Goal: Find specific page/section

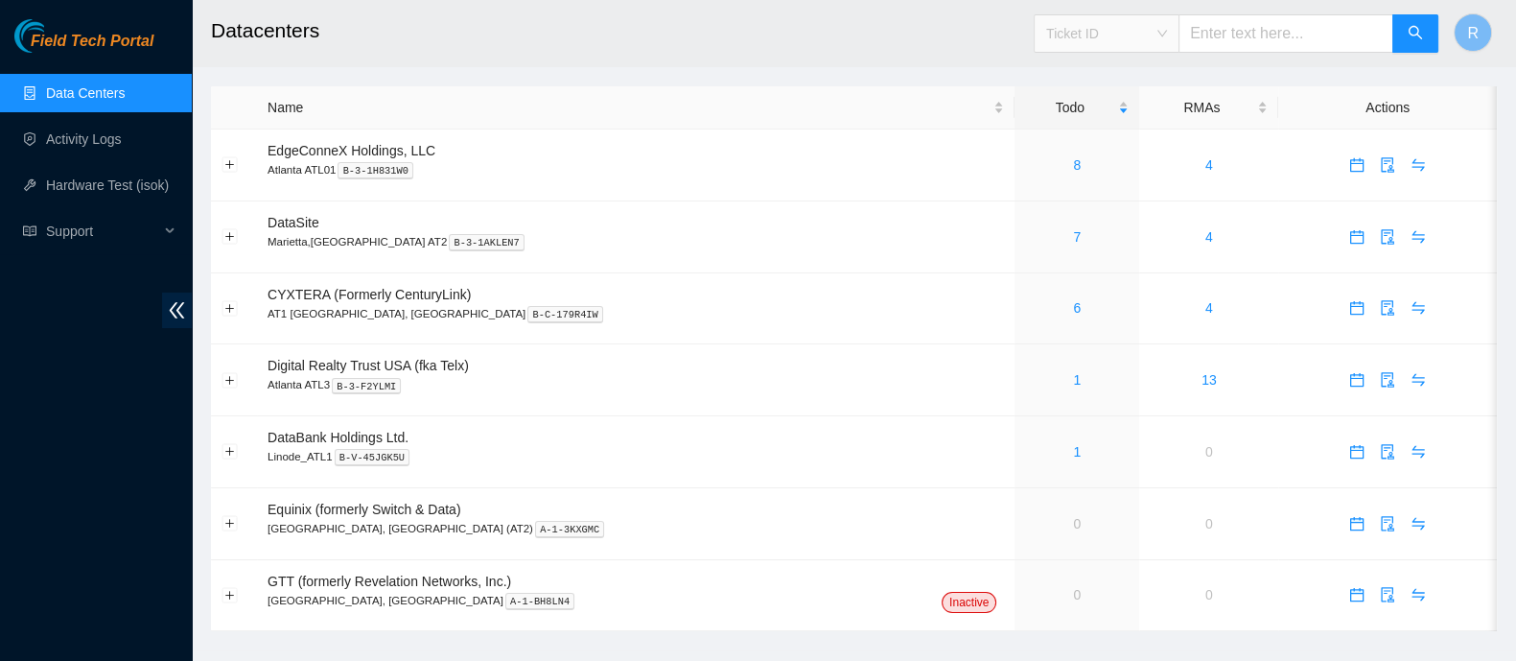
click at [1167, 30] on span "Ticket ID" at bounding box center [1106, 33] width 121 height 29
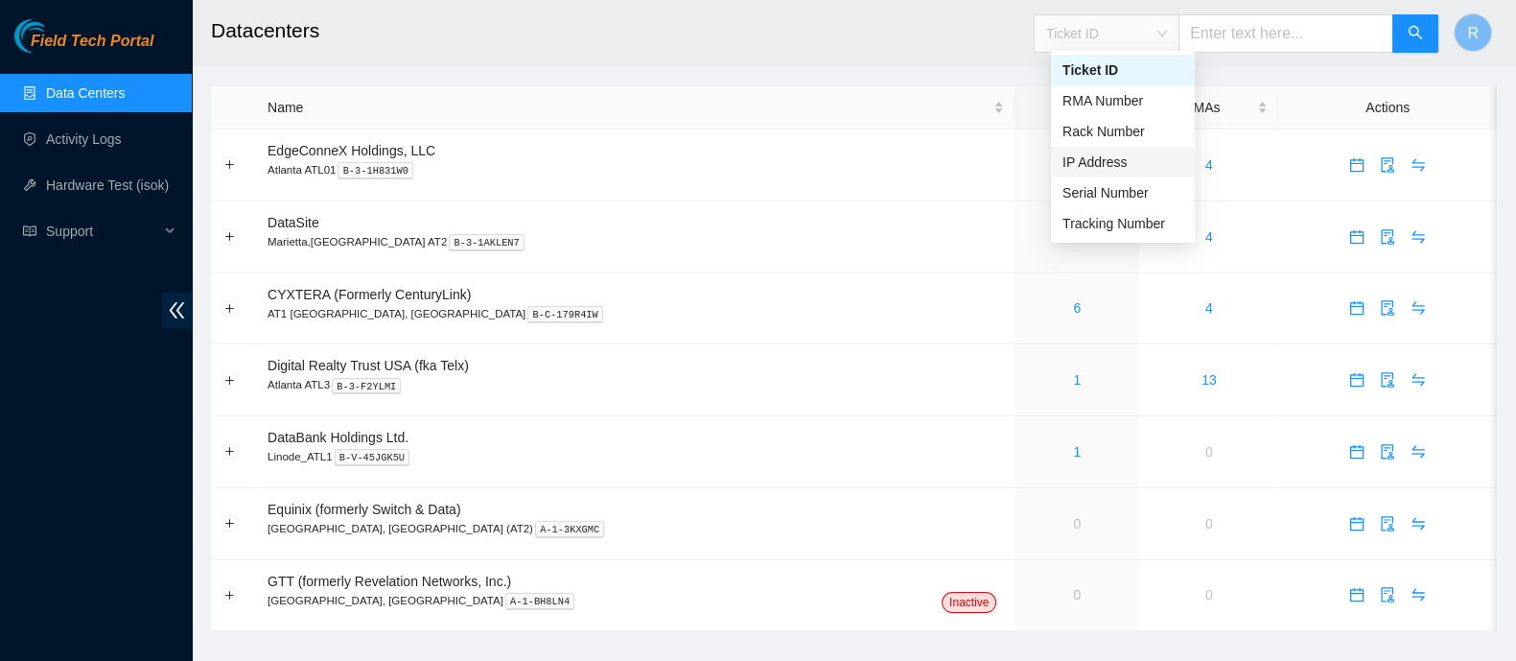
click at [1105, 151] on div "IP Address" at bounding box center [1122, 161] width 121 height 21
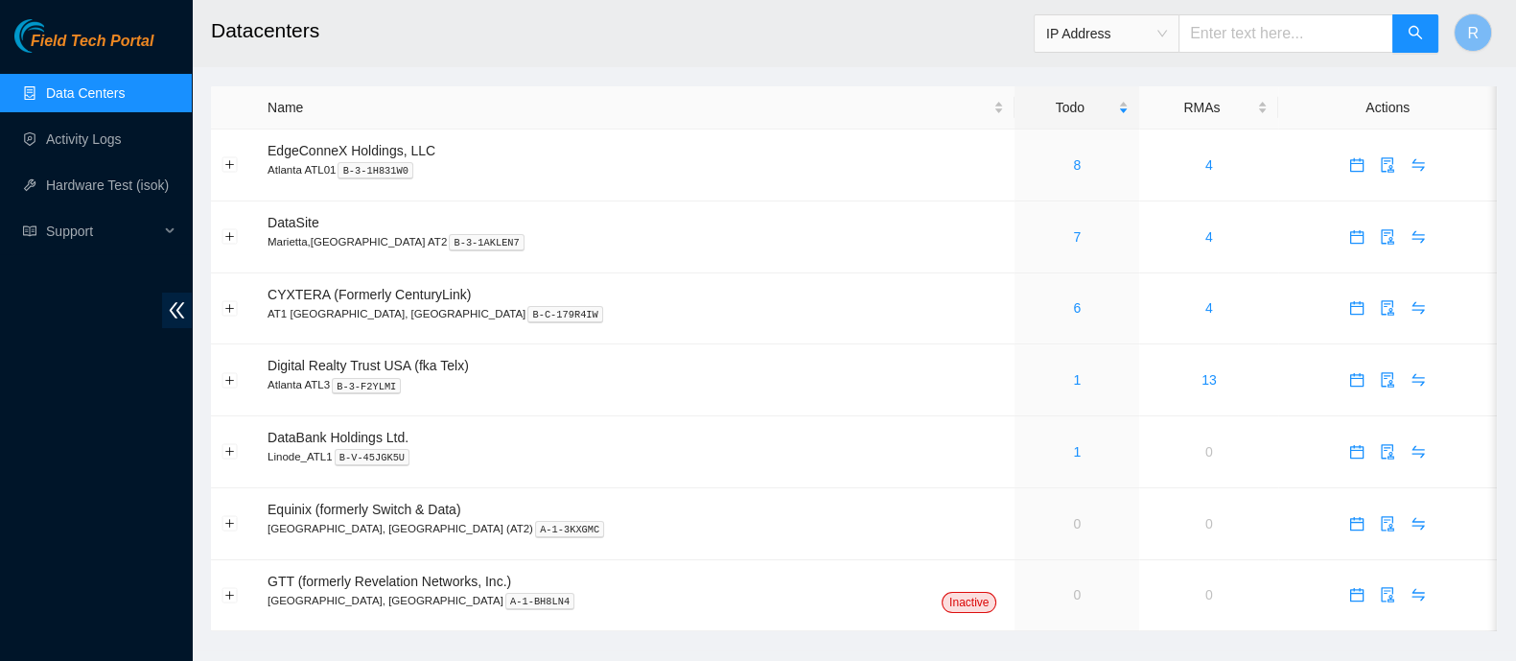
click at [1243, 42] on input "text" at bounding box center [1285, 33] width 215 height 38
paste input "[TECHNICAL_ID]"
type input "[TECHNICAL_ID]"
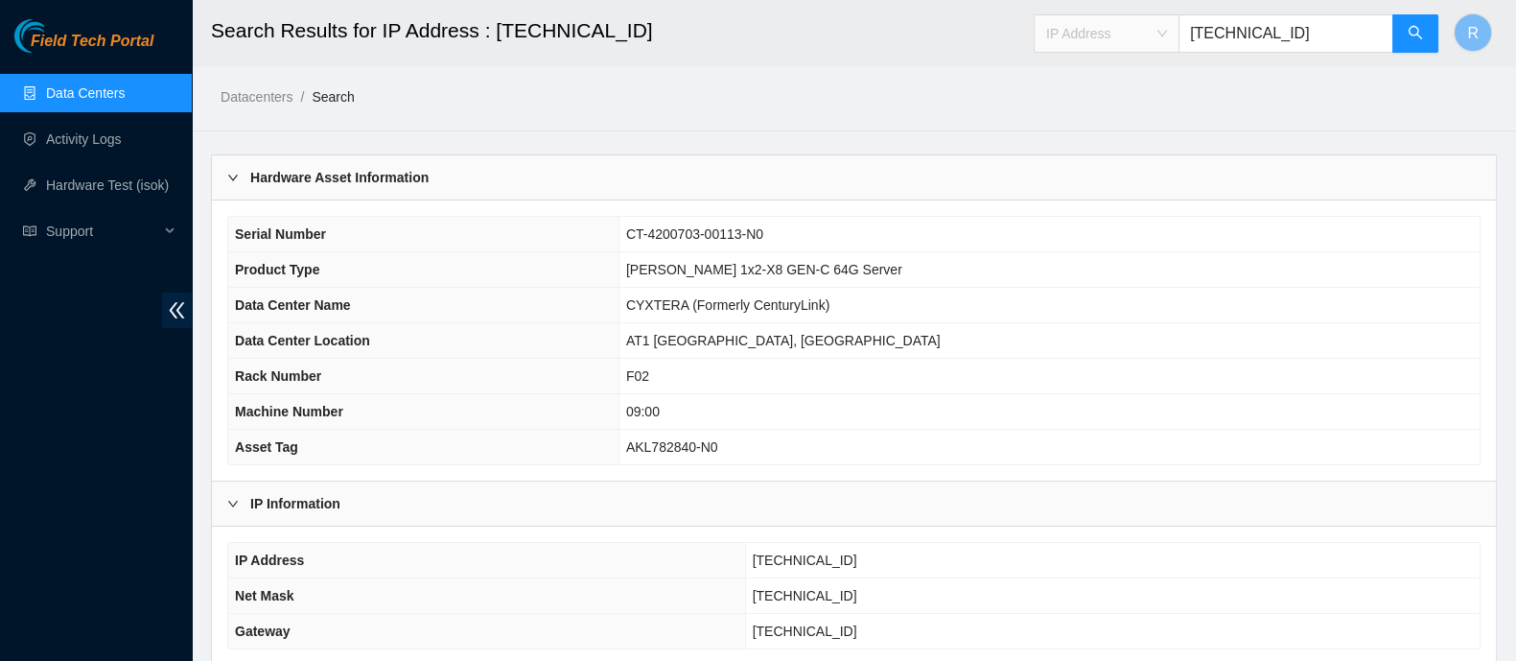
click at [1164, 37] on span "IP Address" at bounding box center [1106, 33] width 121 height 29
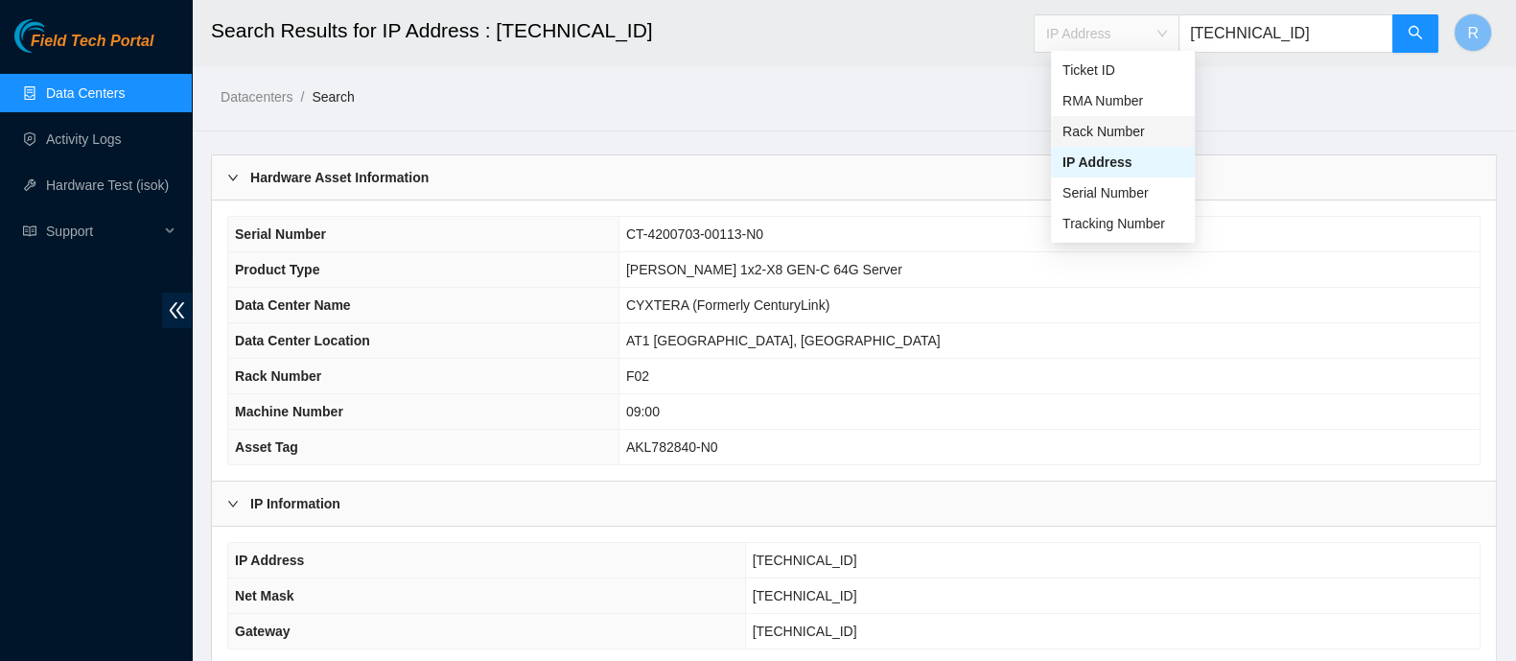
click at [1133, 128] on div "Rack Number" at bounding box center [1122, 131] width 121 height 21
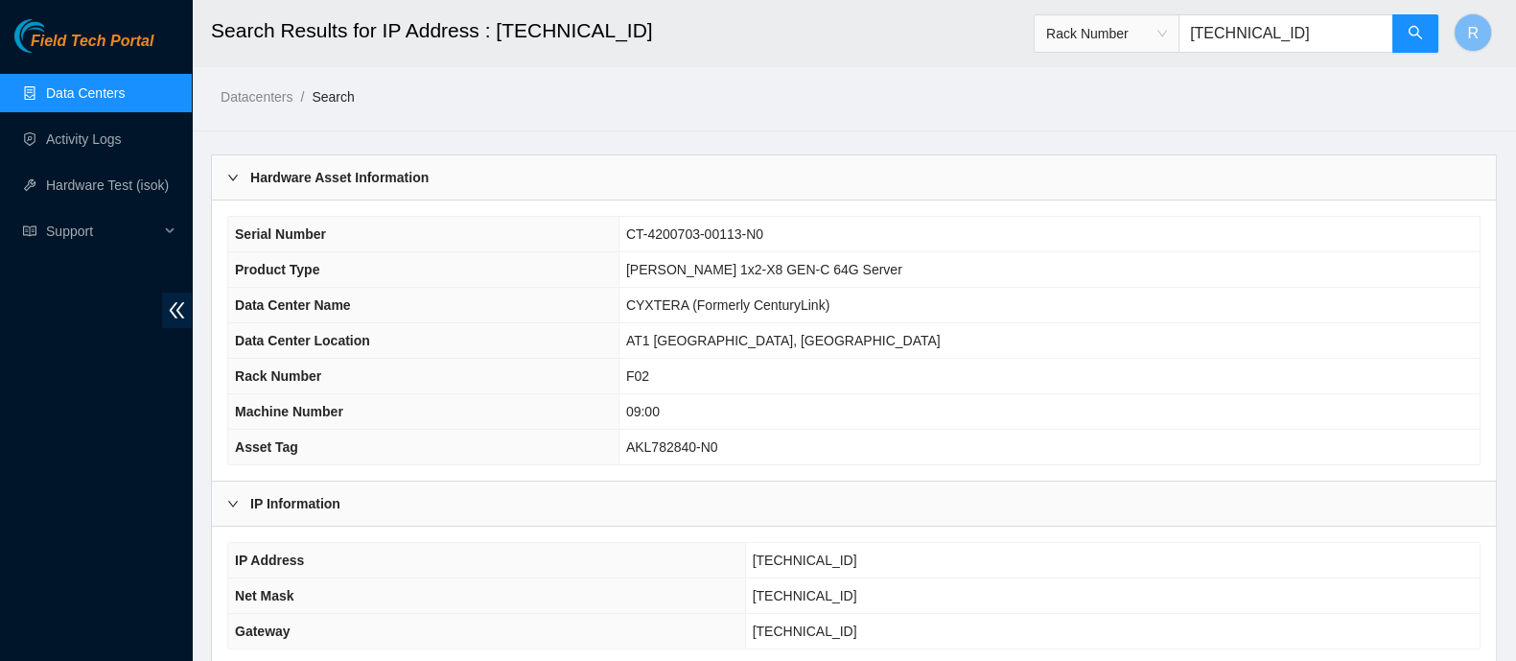
click at [1241, 14] on input "[TECHNICAL_ID]" at bounding box center [1285, 33] width 215 height 38
type input "G16"
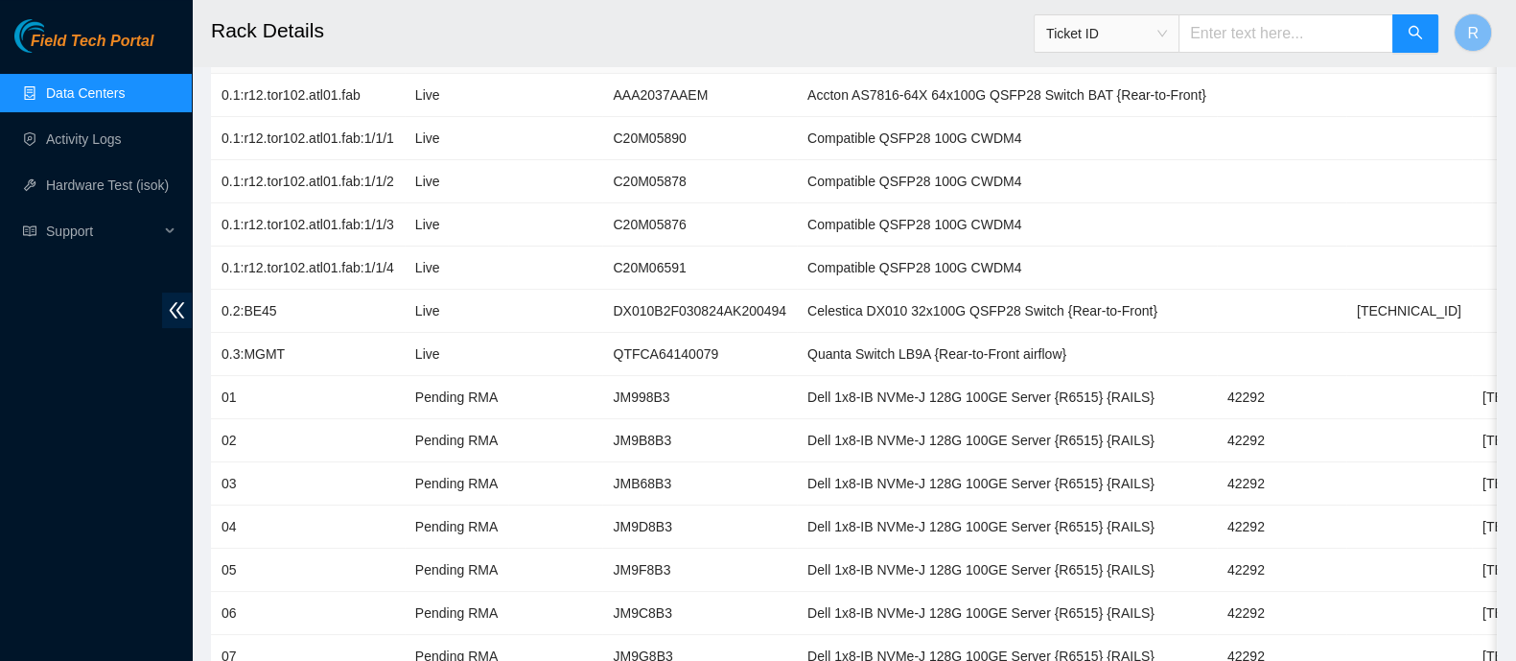
scroll to position [285, 0]
